Goal: Information Seeking & Learning: Find contact information

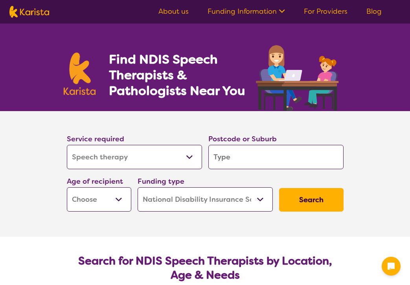
select select "Speech therapy"
select select "NDIS"
select select "Speech therapy"
select select "NDIS"
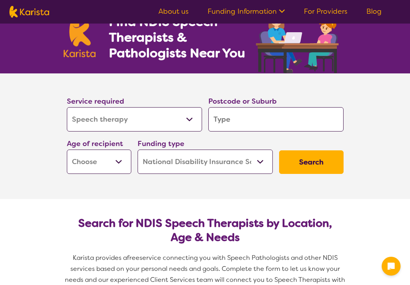
scroll to position [44, 0]
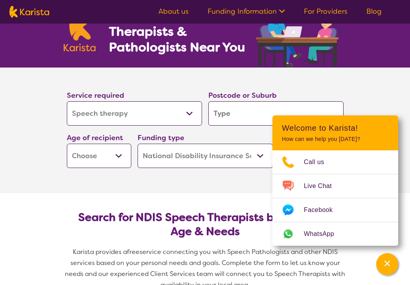
click at [177, 166] on select "Home Care Package (HCP) National Disability Insurance Scheme (NDIS) I don't know" at bounding box center [204, 156] width 135 height 24
click at [111, 164] on select "Early Childhood - 0 to 9 Child - 10 to 11 Adolescent - 12 to 17 Adult - 18 to 6…" at bounding box center [99, 156] width 64 height 24
select select "CH"
click at [67, 144] on select "Early Childhood - 0 to 9 Child - 10 to 11 Adolescent - 12 to 17 Adult - 18 to 6…" at bounding box center [99, 156] width 64 height 24
select select "CH"
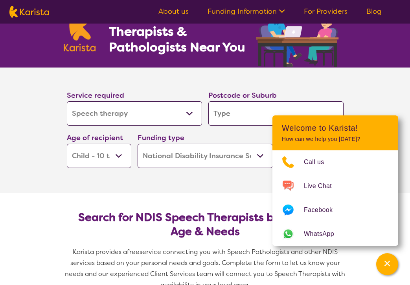
click at [231, 121] on input "search" at bounding box center [275, 113] width 135 height 24
type input "2"
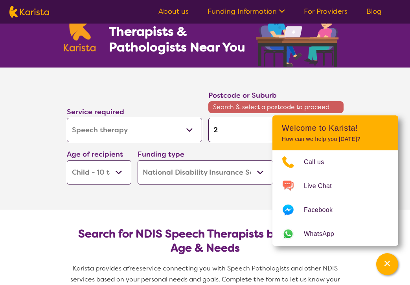
type input "20"
type input "200"
type input "2000"
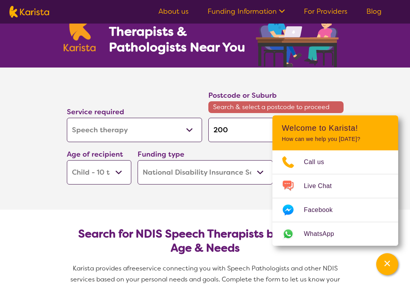
type input "2000"
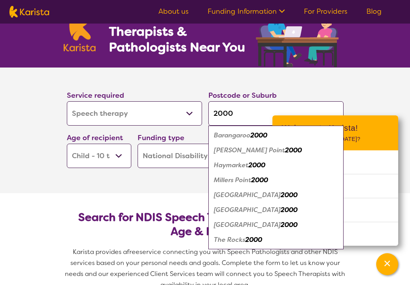
type input "2000"
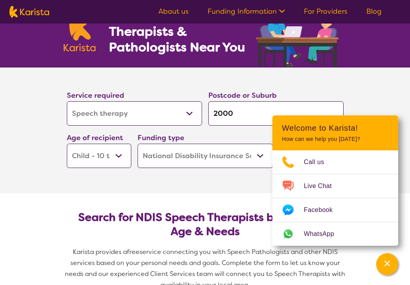
click at [160, 180] on section "Service required Allied Health Assistant Assessment ([MEDICAL_DATA] or [MEDICAL…" at bounding box center [205, 131] width 314 height 126
click at [384, 264] on icon "Channel Menu" at bounding box center [387, 264] width 8 height 8
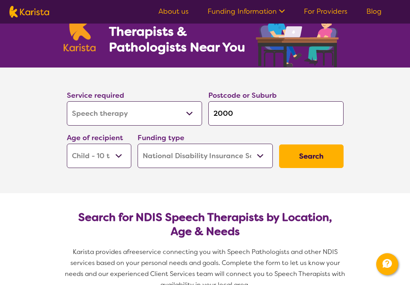
click at [304, 152] on button "Search" at bounding box center [311, 157] width 64 height 24
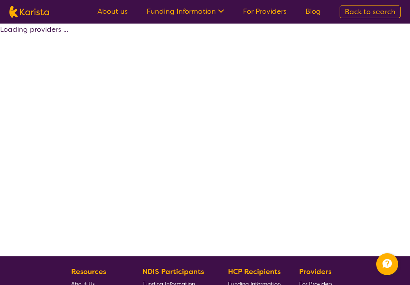
select select "by_score"
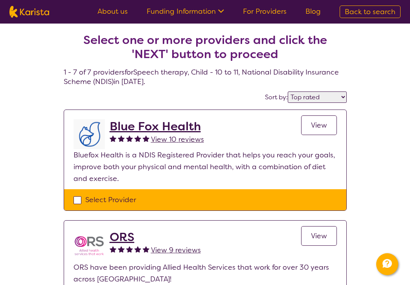
select select "Speech therapy"
select select "CH"
select select "NDIS"
select select "Speech therapy"
select select "CH"
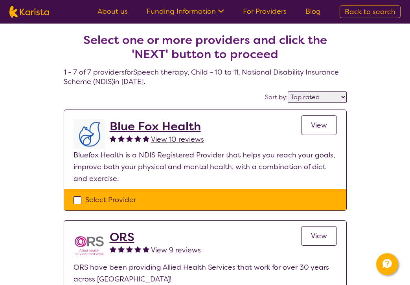
select select "NDIS"
